Goal: Check status: Check status

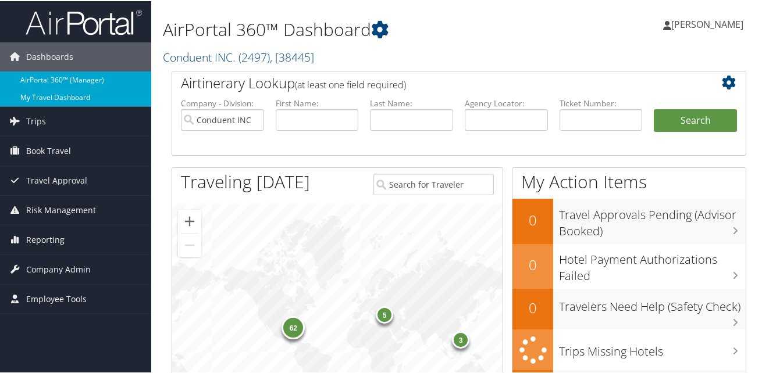
click at [65, 93] on link "My Travel Dashboard" at bounding box center [75, 96] width 151 height 17
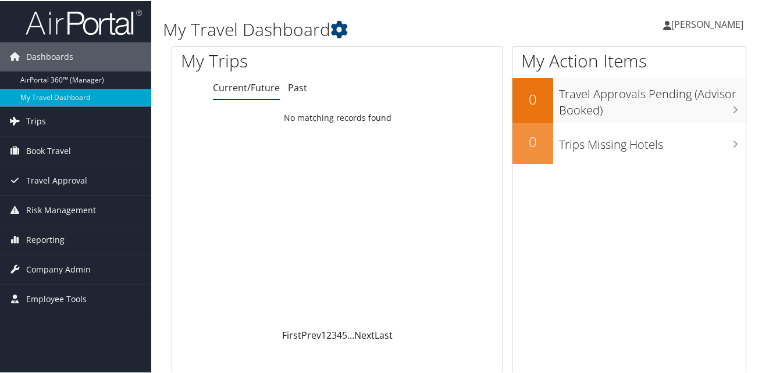
click at [38, 121] on span "Trips" at bounding box center [36, 120] width 20 height 29
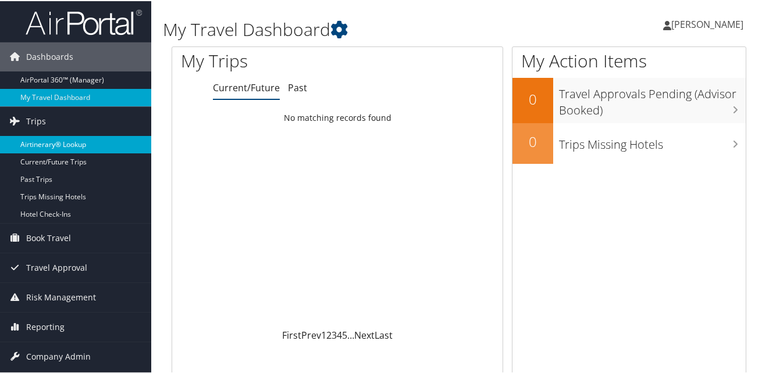
click at [56, 146] on link "Airtinerary® Lookup" at bounding box center [75, 143] width 151 height 17
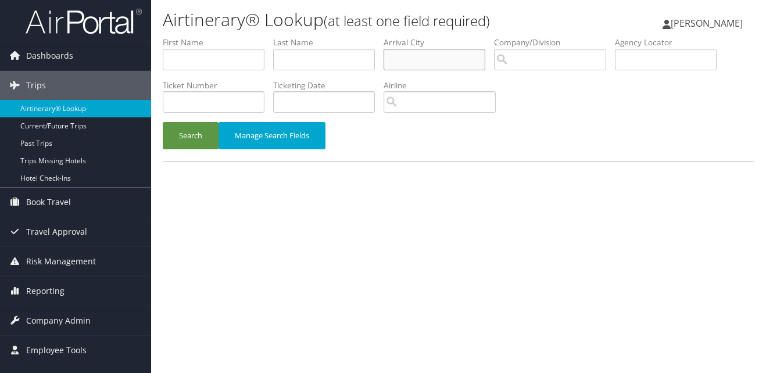
click at [432, 63] on input "text" at bounding box center [435, 60] width 102 height 22
type input "Louiville"
click at [190, 135] on button "Search" at bounding box center [191, 135] width 56 height 27
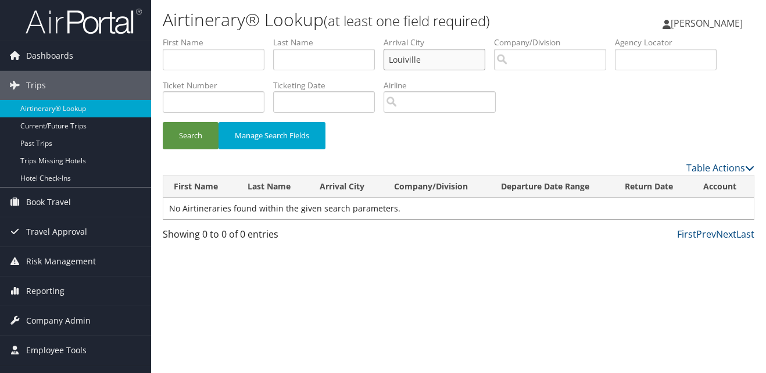
click at [437, 58] on input "Louiville" at bounding box center [435, 60] width 102 height 22
drag, startPoint x: 436, startPoint y: 58, endPoint x: 389, endPoint y: 58, distance: 47.1
click at [389, 58] on input "Louiville" at bounding box center [435, 60] width 102 height 22
paste input "Louisville"
type input "Louisville"
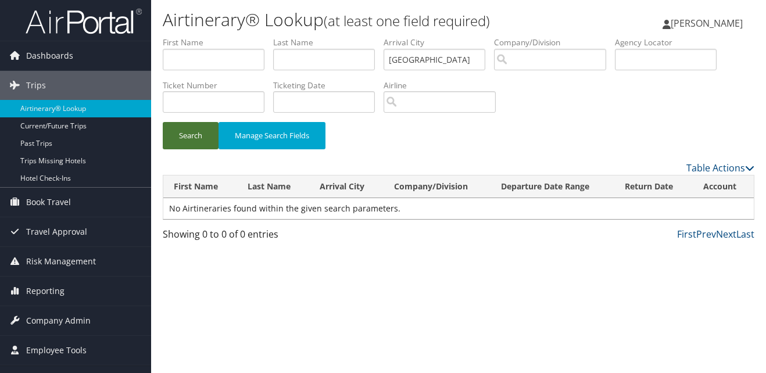
click at [193, 137] on button "Search" at bounding box center [191, 135] width 56 height 27
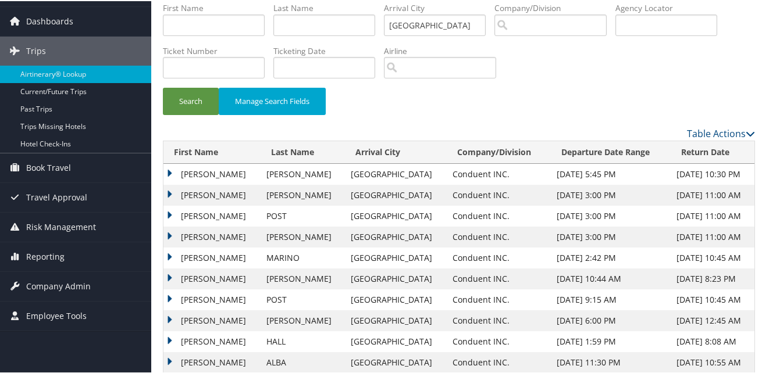
scroll to position [55, 0]
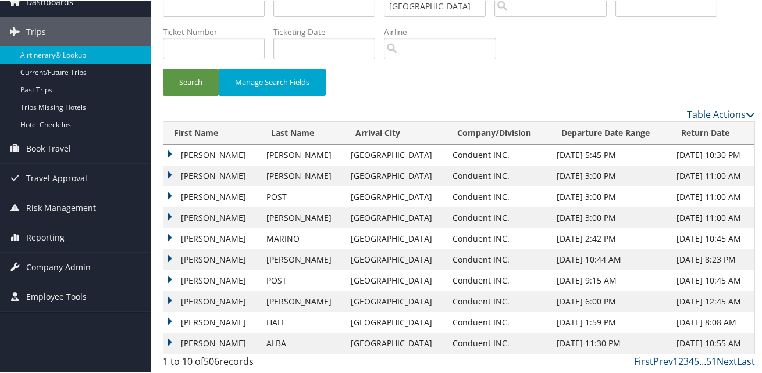
click at [673, 358] on link "1" at bounding box center [675, 360] width 5 height 13
click at [678, 360] on link "2" at bounding box center [680, 360] width 5 height 13
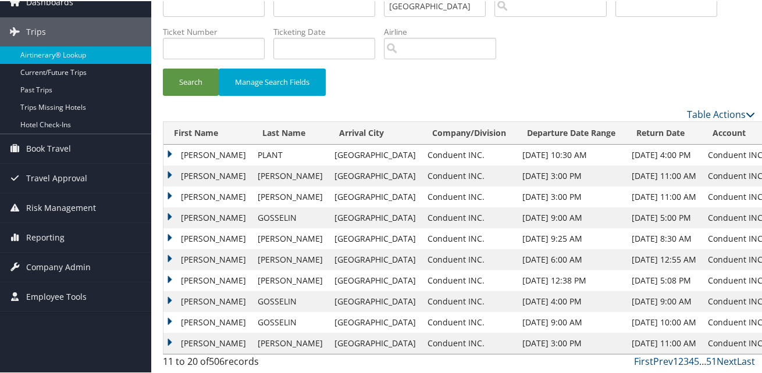
click at [673, 361] on link "1" at bounding box center [675, 360] width 5 height 13
